Goal: Transaction & Acquisition: Purchase product/service

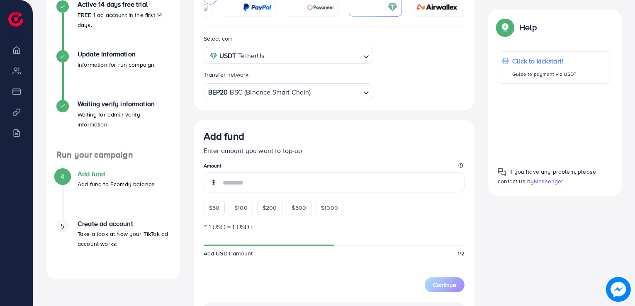
scroll to position [144, 0]
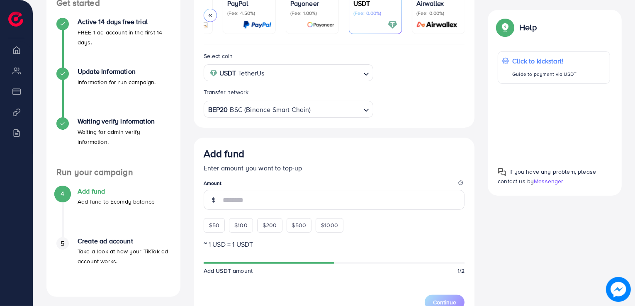
click at [269, 105] on div "BEP20 BSC (Binance Smart Chain)" at bounding box center [284, 108] width 154 height 15
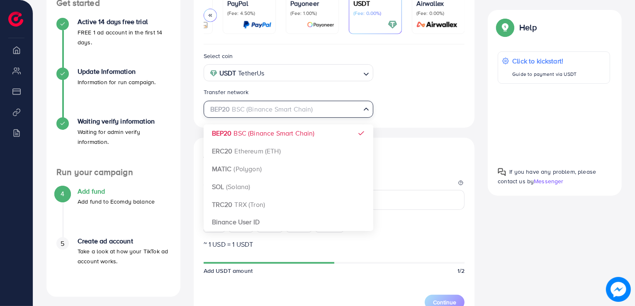
click at [258, 72] on div "USDT TetherUs" at bounding box center [284, 72] width 154 height 15
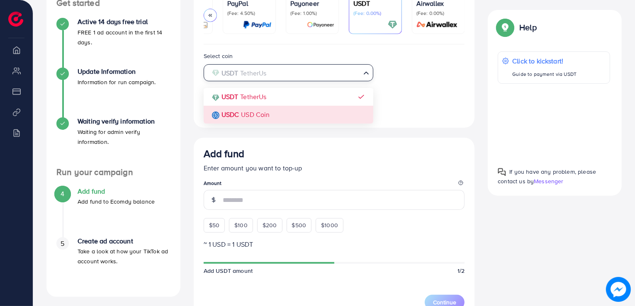
click at [272, 118] on div "Select coin USDT TetherUs Loading... USDT TetherUs USDC USD Coin Transfer netwo…" at bounding box center [334, 84] width 275 height 67
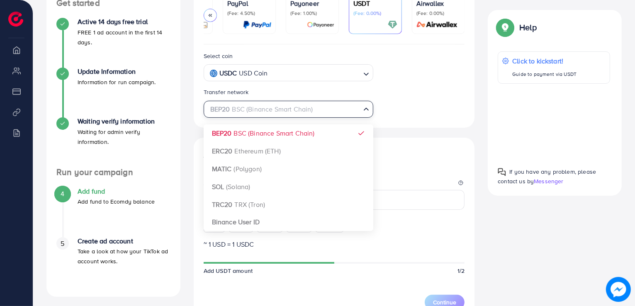
click at [288, 110] on div "BEP20 BSC (Binance Smart Chain)" at bounding box center [284, 108] width 154 height 15
click at [441, 91] on div "Select coin USDC USD Coin Loading... Transfer network BEP20 BSC (Binance Smart …" at bounding box center [334, 84] width 275 height 67
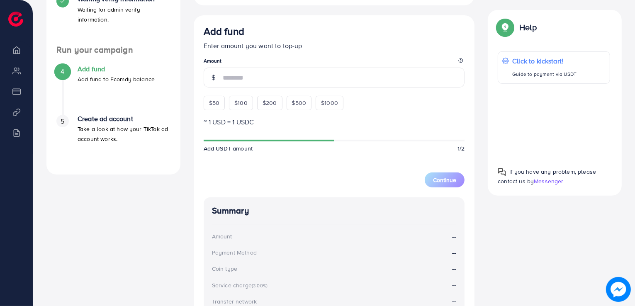
scroll to position [283, 0]
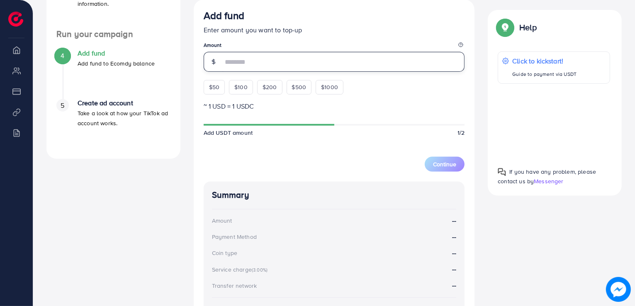
click at [273, 65] on input "number" at bounding box center [344, 62] width 242 height 20
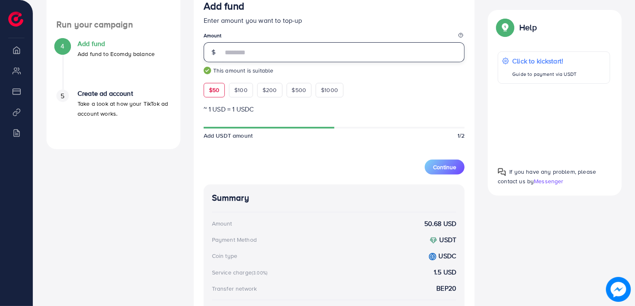
scroll to position [278, 0]
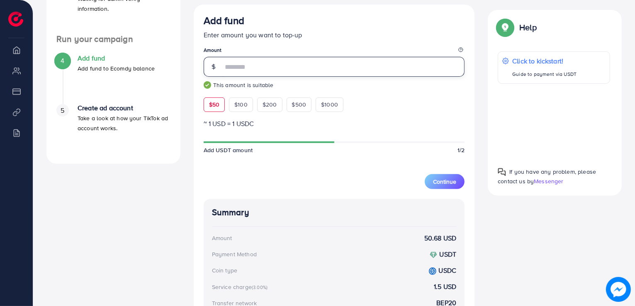
type input "*"
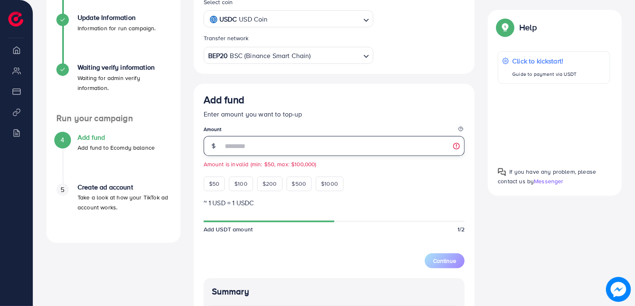
scroll to position [171, 0]
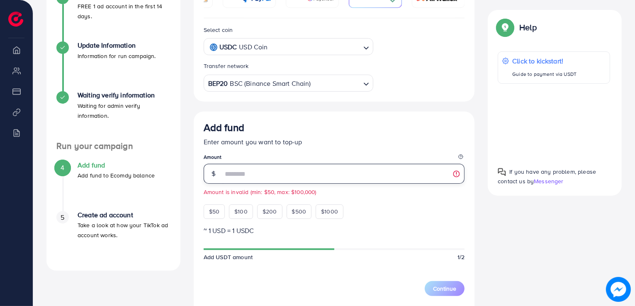
type input "*"
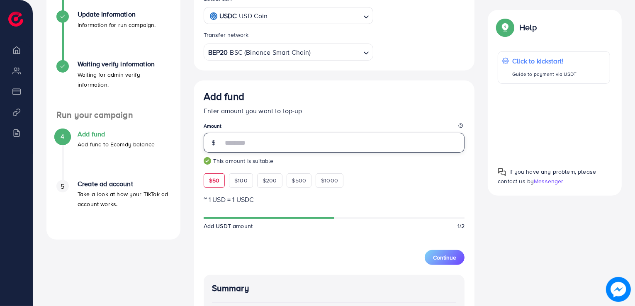
scroll to position [186, 0]
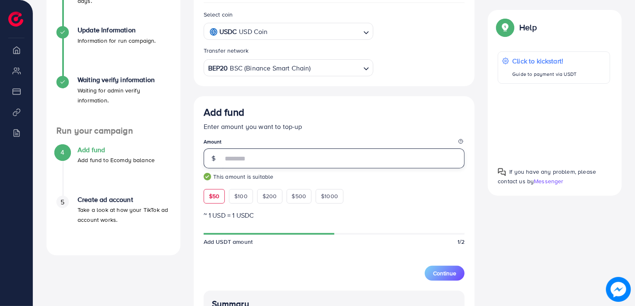
type input "**"
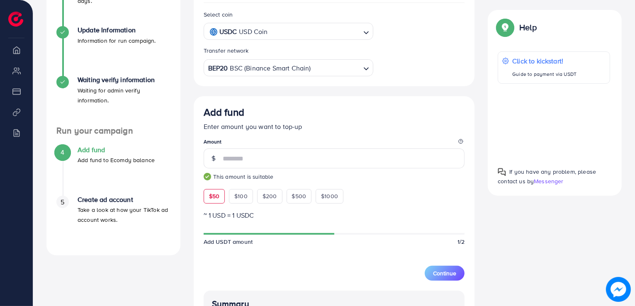
click at [250, 32] on div "USDC USD Coin" at bounding box center [284, 31] width 154 height 15
click at [240, 56] on div "Select coin USDT TetherUs Loading... USDT TetherUs USDC USD Coin Transfer netwo…" at bounding box center [334, 43] width 275 height 67
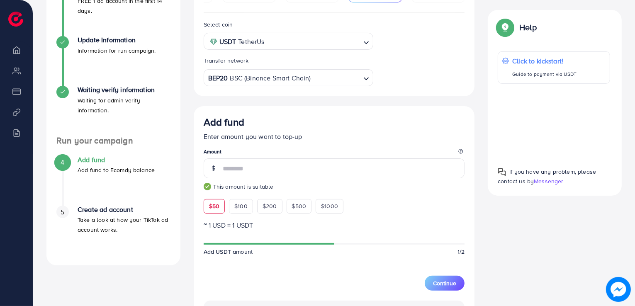
scroll to position [171, 0]
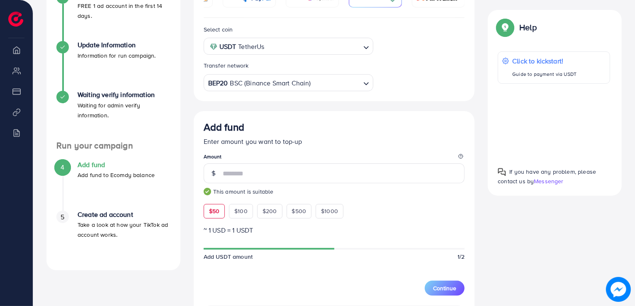
click at [266, 84] on div "BEP20 BSC (Binance Smart Chain)" at bounding box center [284, 82] width 154 height 15
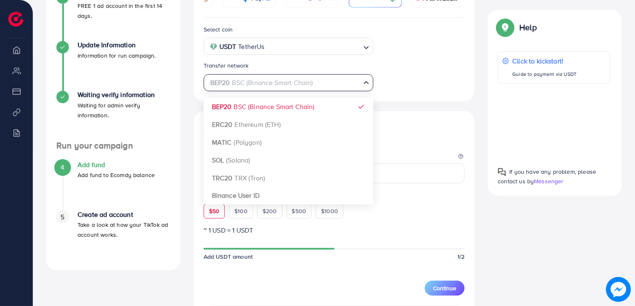
click at [266, 84] on input "Search for option" at bounding box center [283, 82] width 153 height 13
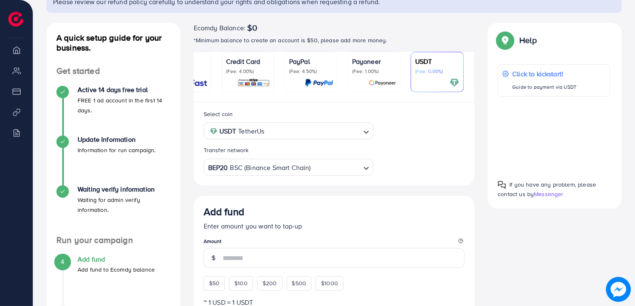
scroll to position [0, 87]
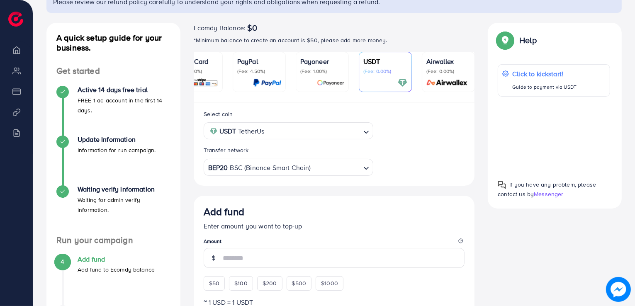
click at [379, 75] on div "USDT (Fee: 0.00%)" at bounding box center [386, 71] width 44 height 31
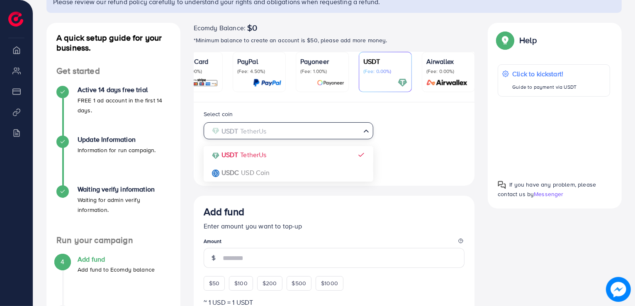
click at [261, 134] on div "USDT TetherUs" at bounding box center [284, 130] width 154 height 15
click at [265, 158] on div "Select coin USDT TetherUs Loading... USDT TetherUs USDC USD Coin Transfer netwo…" at bounding box center [334, 142] width 275 height 67
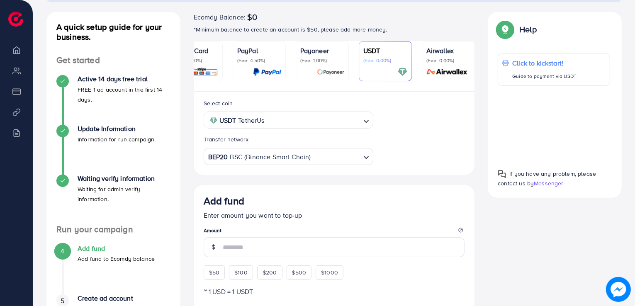
scroll to position [121, 0]
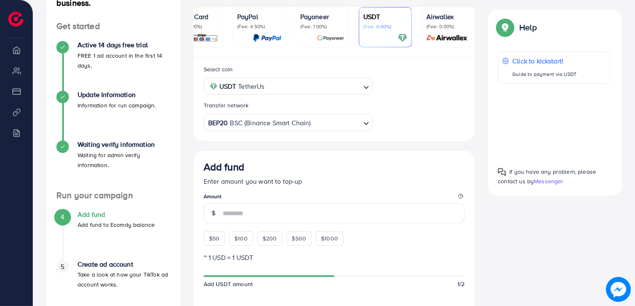
click at [252, 128] on div "BEP20 BSC (Binance Smart Chain)" at bounding box center [284, 122] width 154 height 15
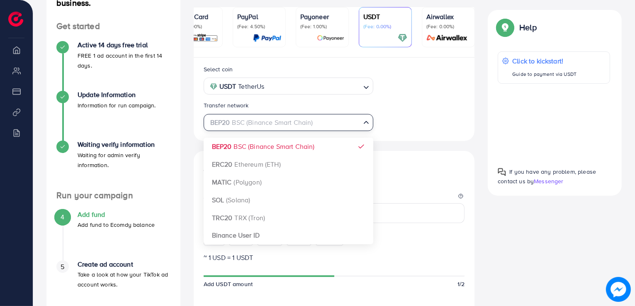
click at [438, 120] on div "Select coin USDT TetherUs Loading... Transfer network BEP20 BSC (Binance Smart …" at bounding box center [334, 97] width 275 height 67
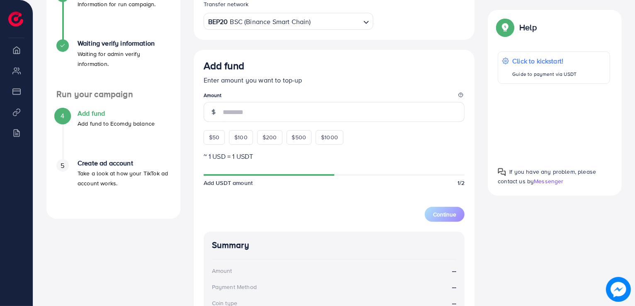
scroll to position [225, 0]
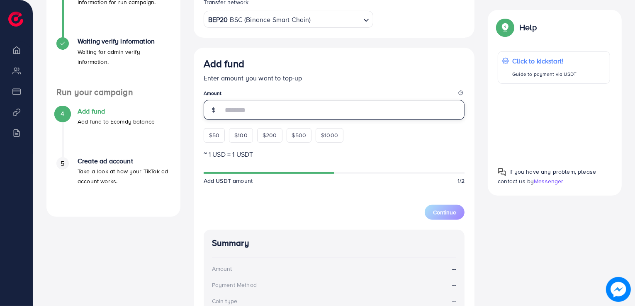
click at [261, 111] on input "number" at bounding box center [344, 110] width 242 height 20
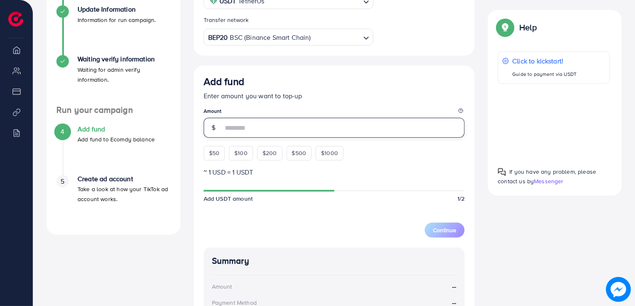
scroll to position [148, 0]
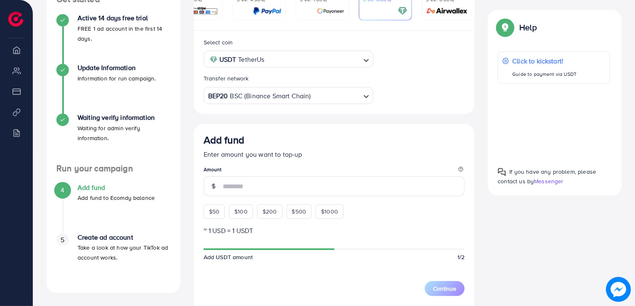
click at [249, 98] on div "BEP20 BSC (Binance Smart Chain)" at bounding box center [284, 95] width 154 height 15
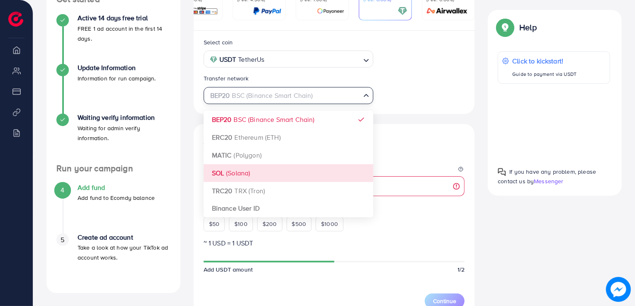
click at [229, 174] on div "Select coin USDT TetherUs Loading... Transfer network BEP20 BSC (Binance Smart …" at bounding box center [334, 262] width 281 height 463
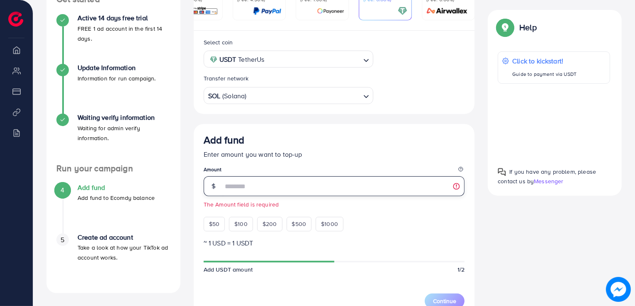
click at [249, 183] on input "number" at bounding box center [344, 186] width 242 height 20
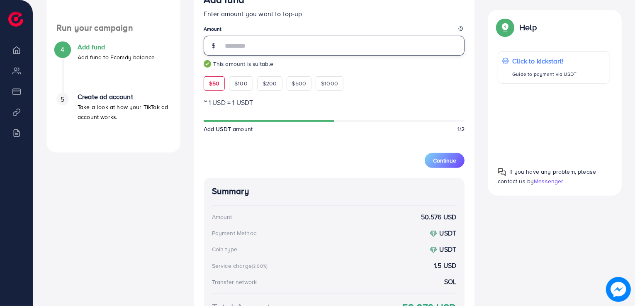
scroll to position [250, 0]
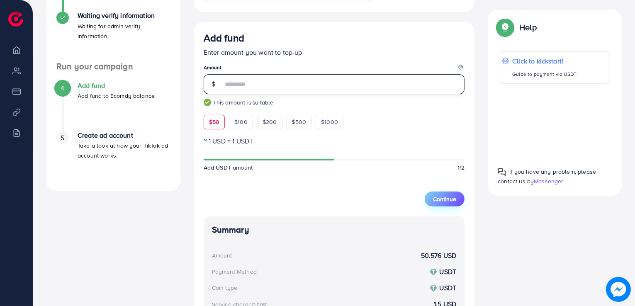
type input "**"
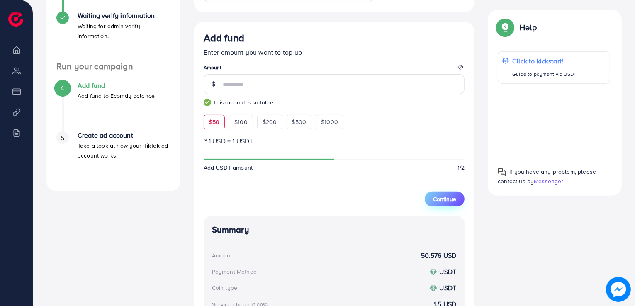
click at [446, 195] on button "Continue" at bounding box center [445, 199] width 40 height 15
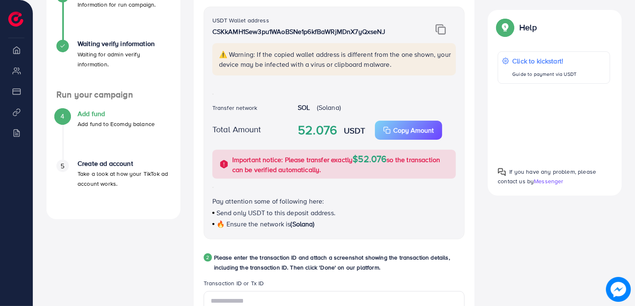
scroll to position [213, 0]
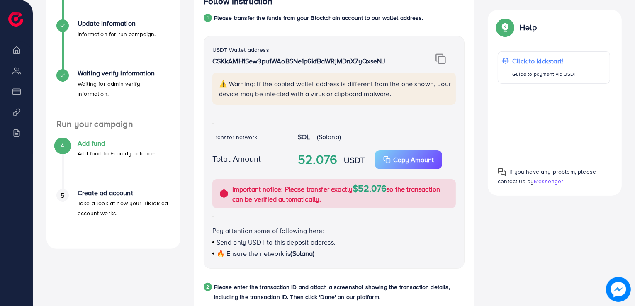
scroll to position [184, 0]
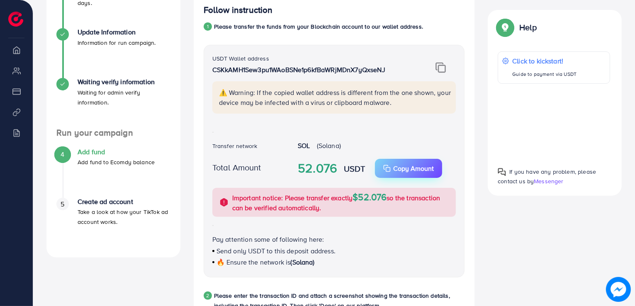
click at [399, 169] on p "Copy Amount" at bounding box center [413, 169] width 41 height 10
click at [439, 68] on img at bounding box center [441, 67] width 10 height 11
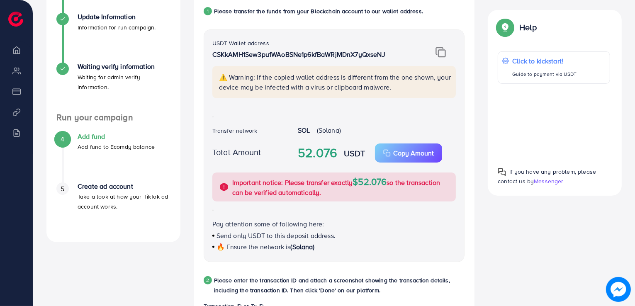
scroll to position [198, 0]
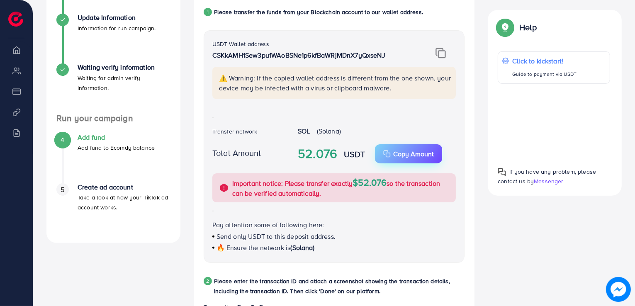
click at [405, 150] on button "Copy Amount Copy" at bounding box center [408, 153] width 67 height 19
click at [443, 50] on img at bounding box center [441, 53] width 10 height 11
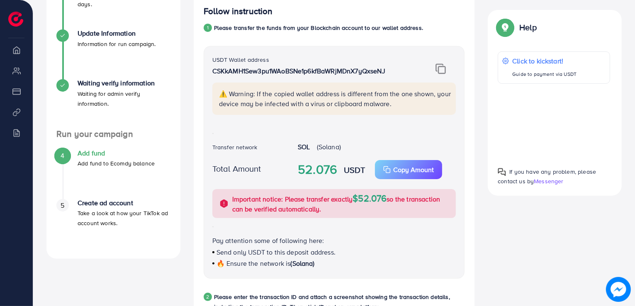
scroll to position [171, 0]
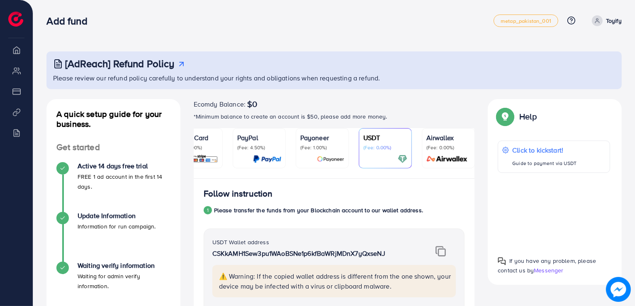
click at [306, 141] on p "Payoneer" at bounding box center [322, 138] width 44 height 10
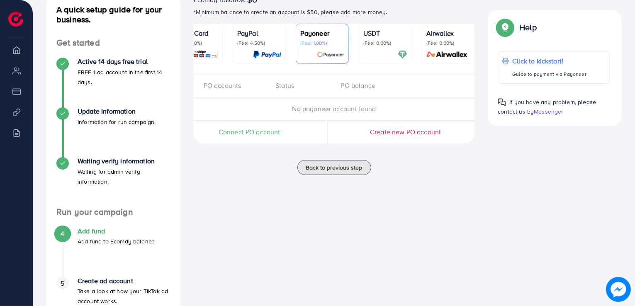
scroll to position [105, 0]
click at [373, 38] on div "USDT (Fee: 0.00%)" at bounding box center [386, 37] width 44 height 18
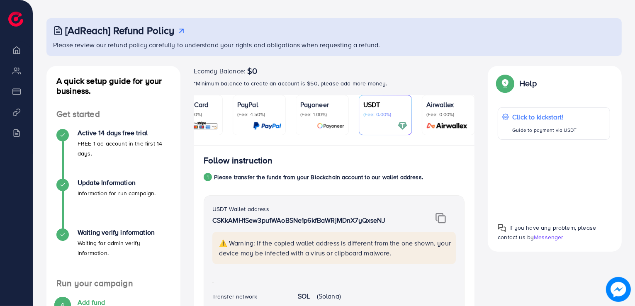
scroll to position [26, 0]
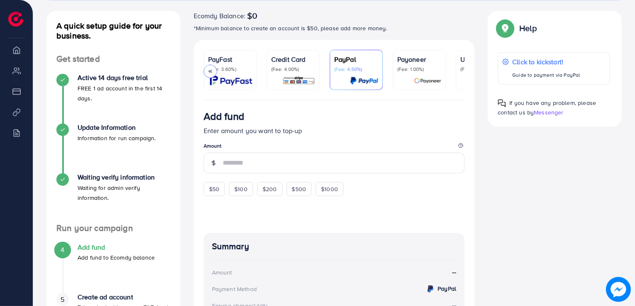
scroll to position [0, 107]
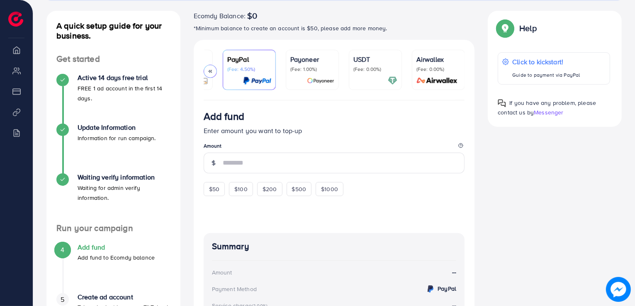
click at [364, 66] on p "(Fee: 0.00%)" at bounding box center [376, 69] width 44 height 7
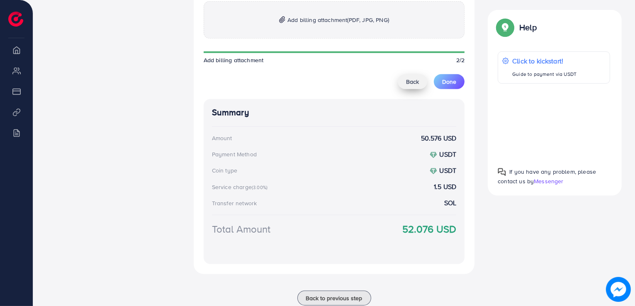
click at [410, 83] on span "Back" at bounding box center [412, 82] width 13 height 8
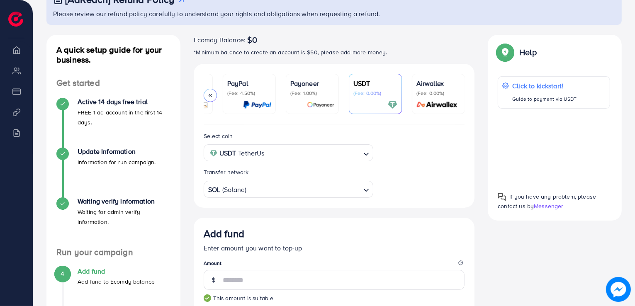
scroll to position [60, 0]
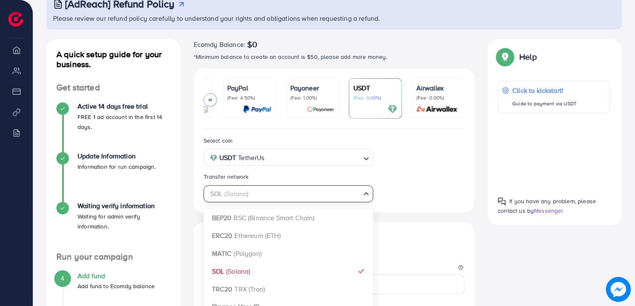
click at [249, 195] on input "Search for option" at bounding box center [283, 194] width 153 height 13
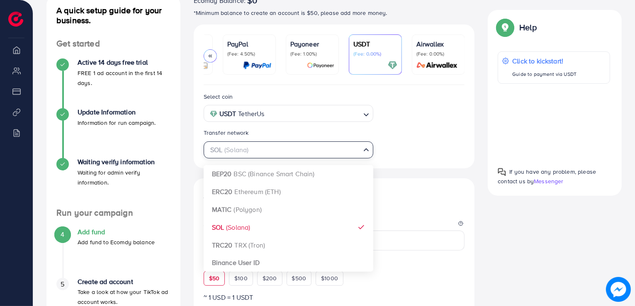
scroll to position [104, 0]
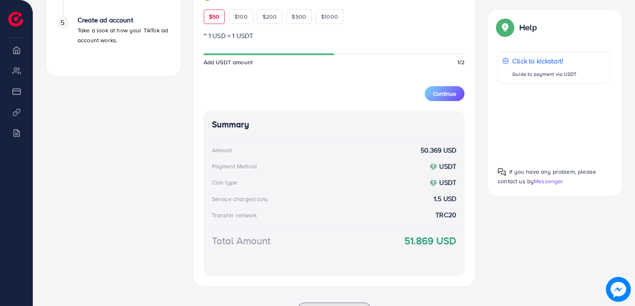
scroll to position [391, 0]
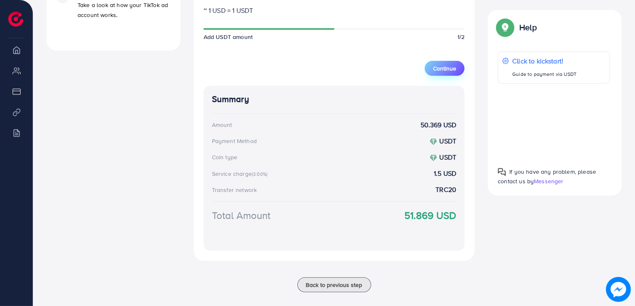
click at [433, 69] on button "Continue" at bounding box center [445, 68] width 40 height 15
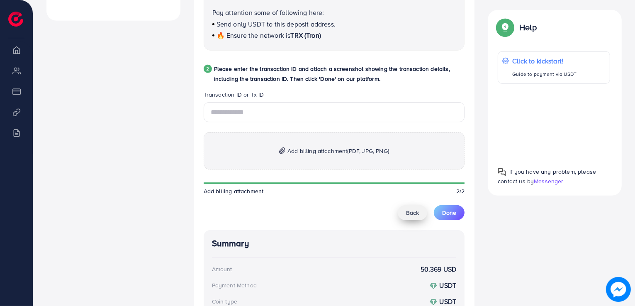
click at [411, 215] on span "Back" at bounding box center [412, 213] width 13 height 8
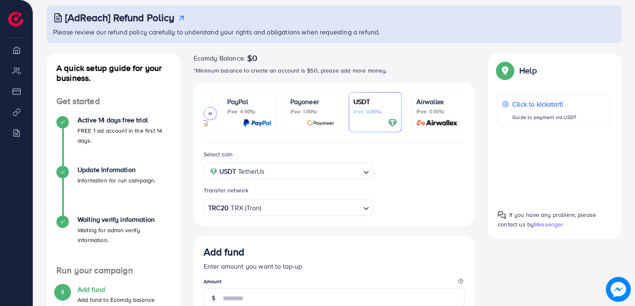
scroll to position [39, 0]
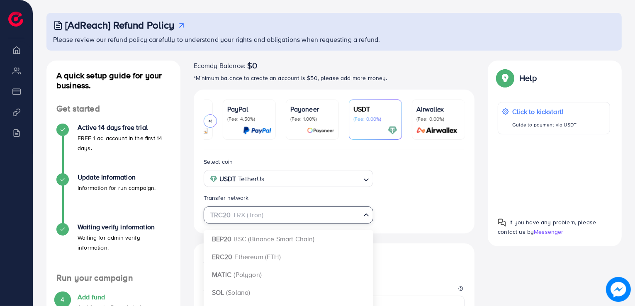
click at [234, 212] on div "TRC20 TRX (Tron)" at bounding box center [284, 214] width 154 height 15
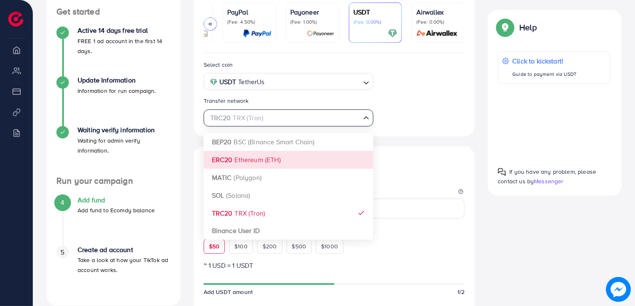
scroll to position [150, 0]
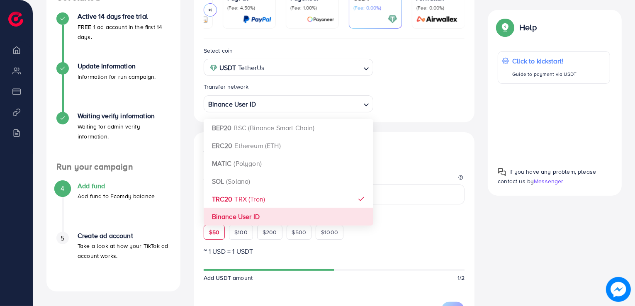
click at [220, 222] on div "Select coin USDT TetherUs Loading... Transfer network Binance User ID Loading..…" at bounding box center [334, 271] width 281 height 464
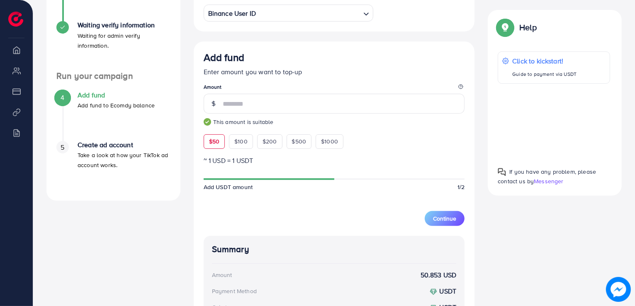
scroll to position [232, 0]
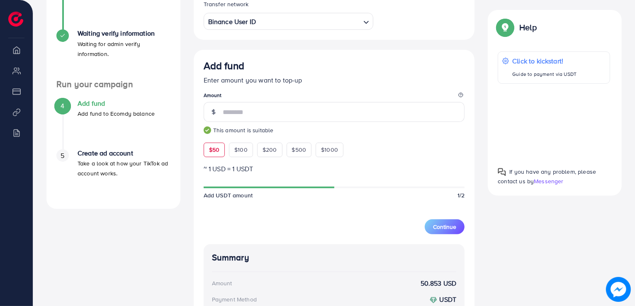
click at [230, 27] on div "Binance User ID" at bounding box center [284, 20] width 154 height 15
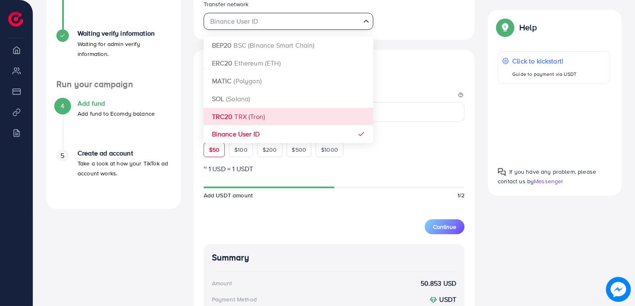
click at [226, 111] on div "Select coin USDT TetherUs Loading... Transfer network Binance User ID Loading..…" at bounding box center [334, 187] width 281 height 463
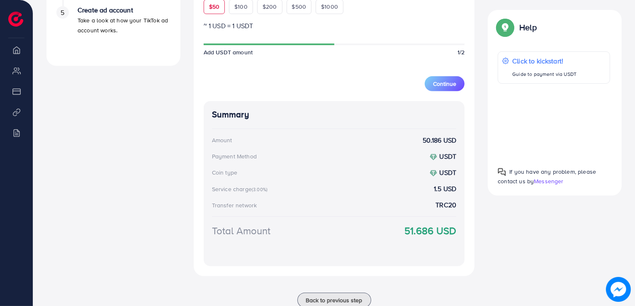
scroll to position [402, 0]
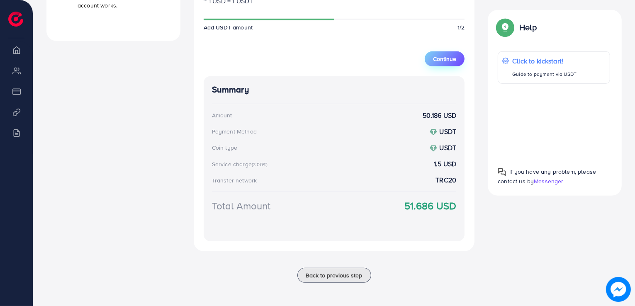
click at [445, 60] on span "Continue" at bounding box center [444, 59] width 23 height 8
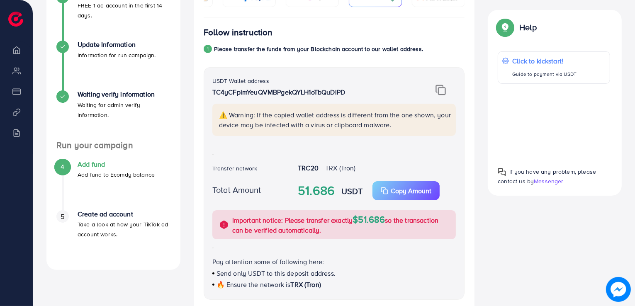
scroll to position [166, 0]
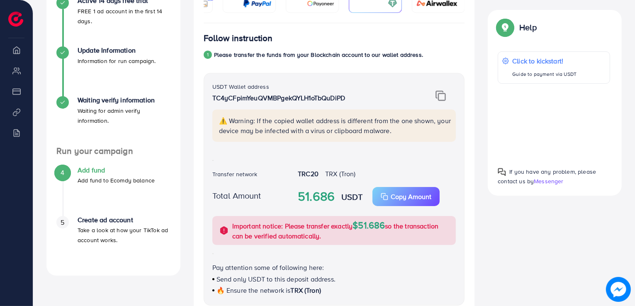
click at [440, 95] on img at bounding box center [441, 95] width 10 height 11
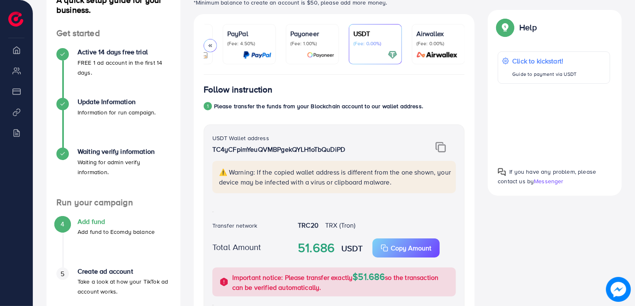
scroll to position [114, 0]
click at [334, 95] on div "Follow instruction" at bounding box center [334, 90] width 261 height 10
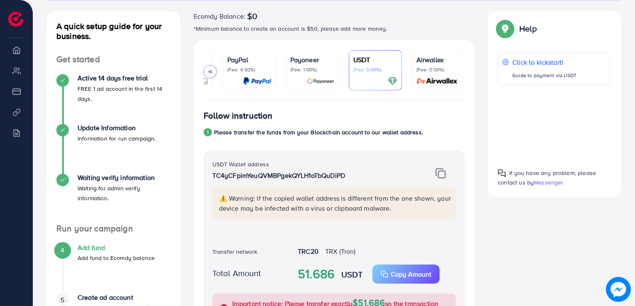
scroll to position [87, 0]
